Goal: Information Seeking & Learning: Find specific fact

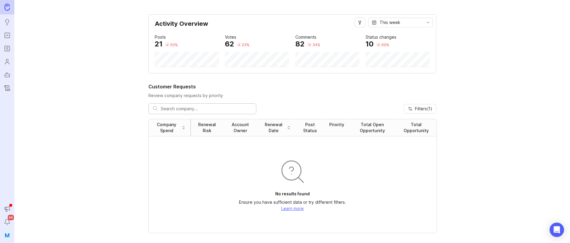
click at [6, 51] on icon "Roadmaps" at bounding box center [7, 48] width 7 height 7
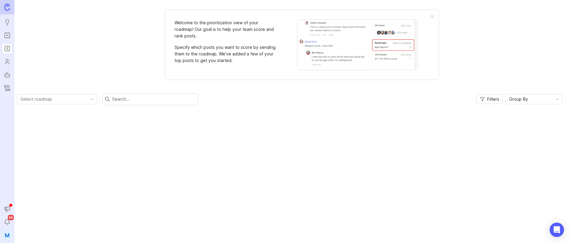
click at [6, 35] on icon "Portal" at bounding box center [7, 35] width 7 height 7
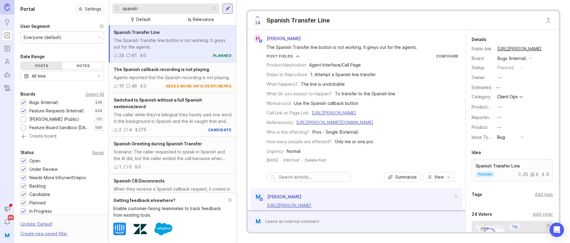
drag, startPoint x: 119, startPoint y: 13, endPoint x: 102, endPoint y: 11, distance: 17.2
click at [102, 11] on div "Portal Settings User Segment Everyone (default) Date Range Posts Votes All time…" at bounding box center [291, 121] width 555 height 243
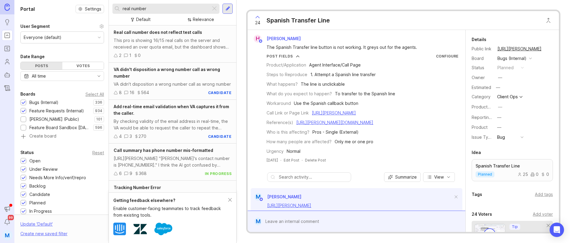
type input "real number"
click at [168, 40] on div "This pro is showing 16/15 real calls on the server and received an over quota e…" at bounding box center [173, 43] width 118 height 13
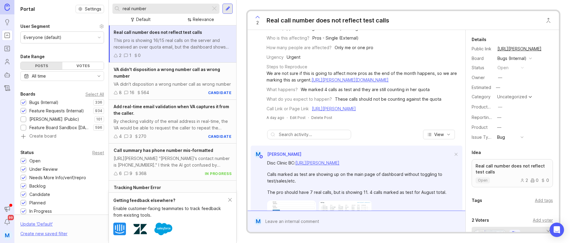
scroll to position [92, 0]
